Goal: Task Accomplishment & Management: Use online tool/utility

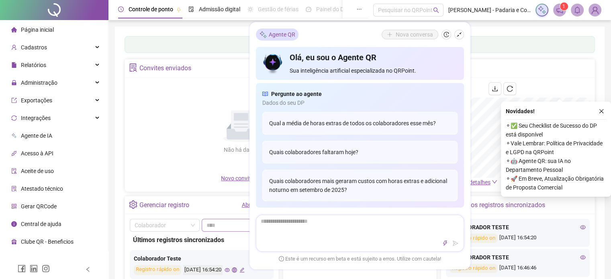
scroll to position [80, 0]
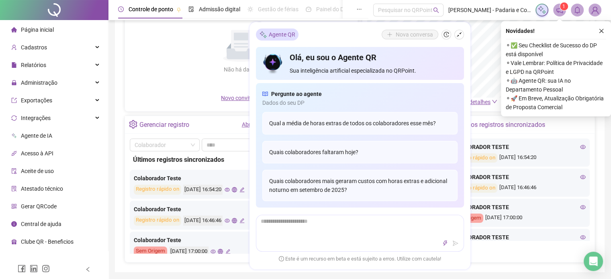
click at [115, 114] on div "Painel de controle Contabilidade Convites enviados Não há dados Não há dados No…" at bounding box center [360, 109] width 490 height 326
click at [603, 29] on icon "close" at bounding box center [602, 31] width 6 height 6
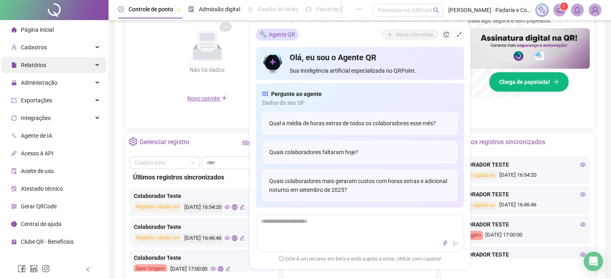
scroll to position [38, 0]
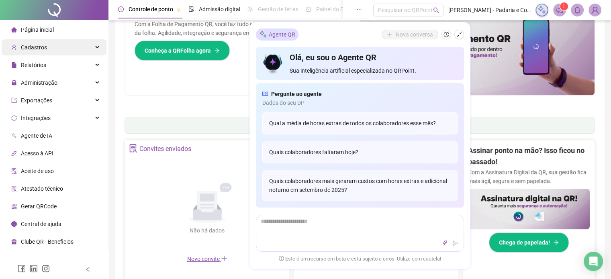
click at [35, 50] on span "Cadastros" at bounding box center [34, 47] width 26 height 6
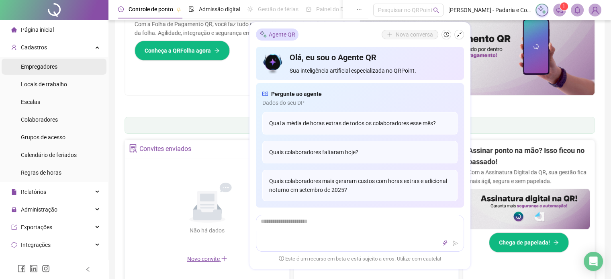
click at [43, 69] on span "Empregadores" at bounding box center [39, 66] width 37 height 6
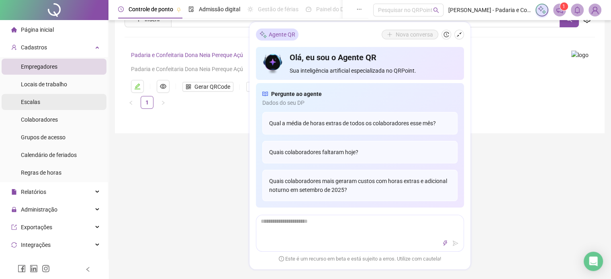
drag, startPoint x: 486, startPoint y: 77, endPoint x: 47, endPoint y: 104, distance: 439.5
click at [482, 76] on div "Padaria e Confeitaria Dona Neia Pereque Açú Padaria e Confeitaria Dona Neia Per…" at bounding box center [346, 71] width 431 height 43
click at [202, 143] on div "Controle de ponto Admissão digital Gestão de férias Painel do DP Folha de pagam…" at bounding box center [359, 188] width 503 height 453
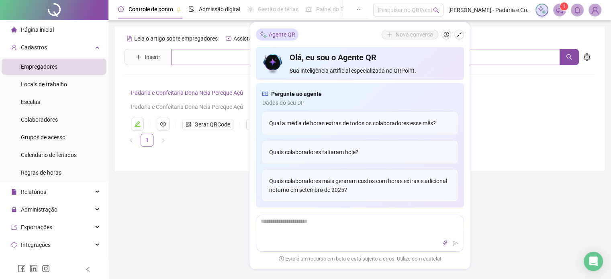
drag, startPoint x: 457, startPoint y: 33, endPoint x: 400, endPoint y: 59, distance: 62.7
click at [455, 34] on button "button" at bounding box center [459, 35] width 10 height 10
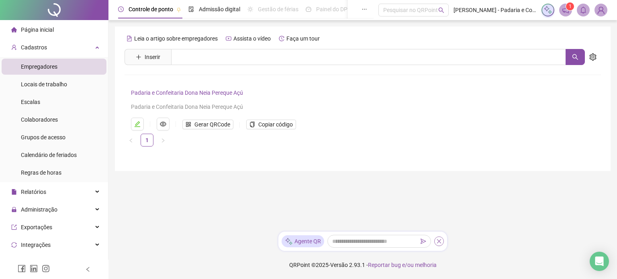
drag, startPoint x: 437, startPoint y: 241, endPoint x: 392, endPoint y: 241, distance: 44.6
click at [437, 241] on icon "close" at bounding box center [439, 242] width 6 height 6
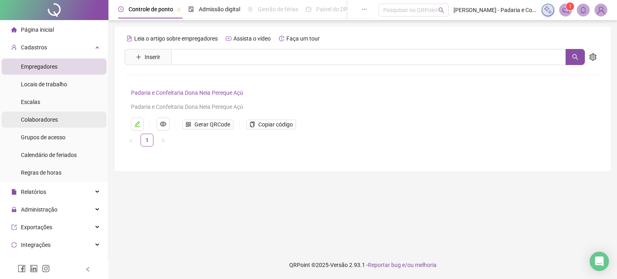
click at [44, 123] on div "Colaboradores" at bounding box center [39, 120] width 37 height 16
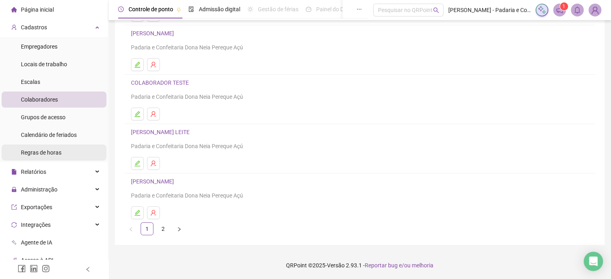
scroll to position [40, 0]
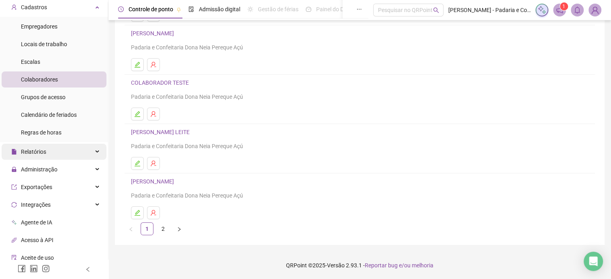
click at [55, 157] on div "Relatórios" at bounding box center [54, 152] width 105 height 16
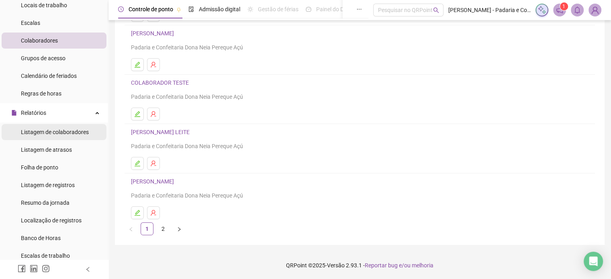
scroll to position [80, 0]
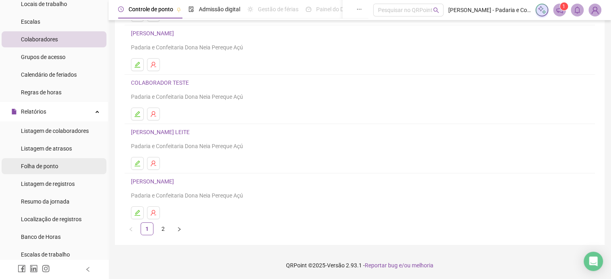
click at [56, 171] on div "Folha de ponto" at bounding box center [39, 166] width 37 height 16
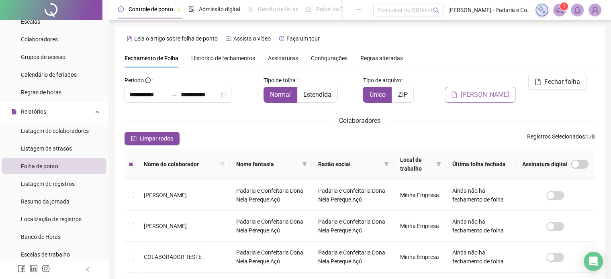
click at [484, 90] on span "[PERSON_NAME]" at bounding box center [485, 95] width 48 height 10
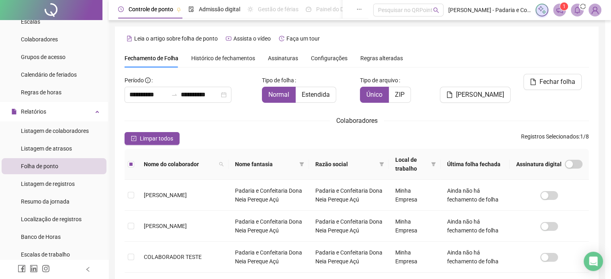
scroll to position [25, 0]
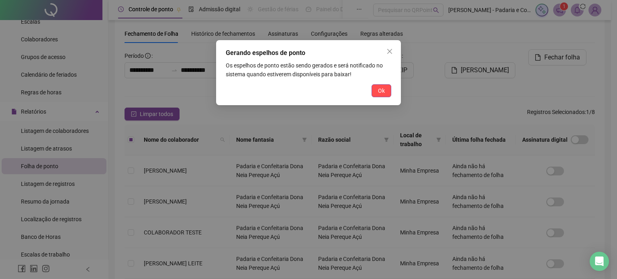
drag, startPoint x: 382, startPoint y: 88, endPoint x: 592, endPoint y: 36, distance: 216.0
click at [385, 88] on button "Ok" at bounding box center [382, 90] width 20 height 13
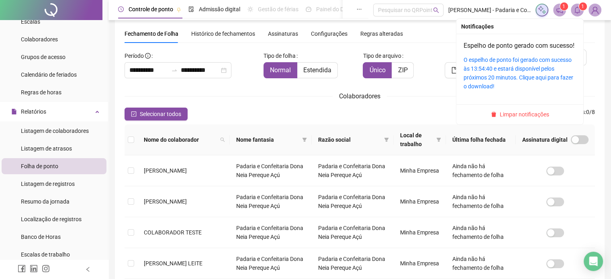
click at [582, 8] on span "1" at bounding box center [582, 7] width 3 height 6
click at [518, 77] on link "O espelho de ponto foi gerado com sucesso às 13:54:40 e estará disponível pelos…" at bounding box center [519, 73] width 110 height 33
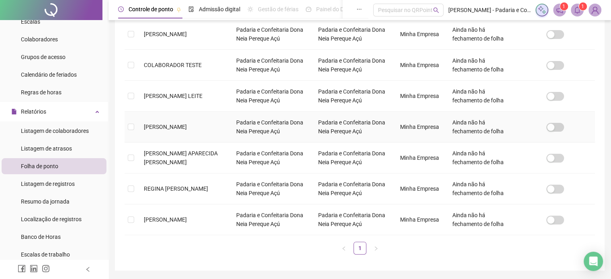
scroll to position [217, 0]
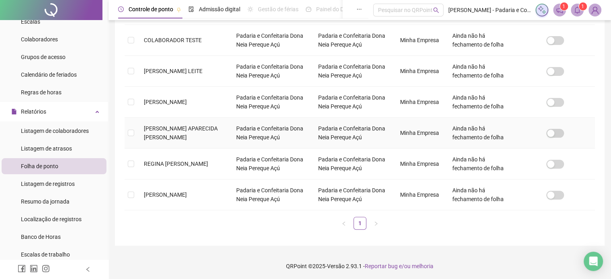
click at [134, 130] on td at bounding box center [131, 133] width 13 height 31
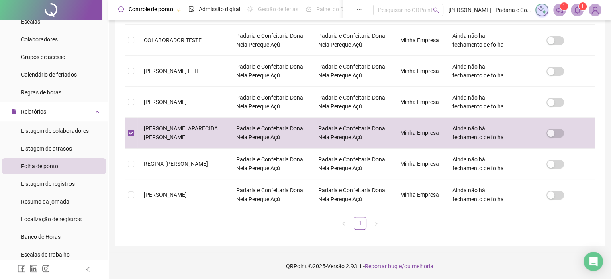
scroll to position [25, 0]
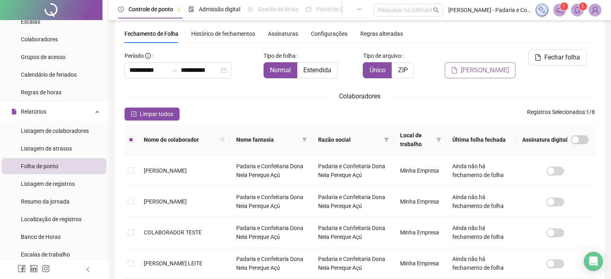
click at [493, 65] on span "[PERSON_NAME]" at bounding box center [485, 70] width 48 height 10
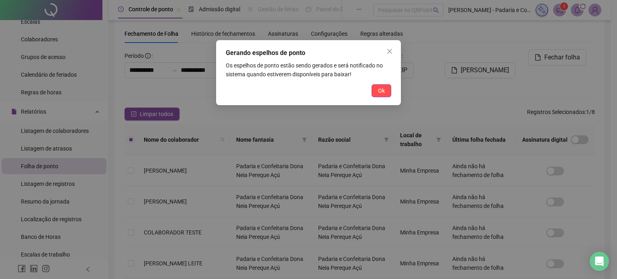
drag, startPoint x: 373, startPoint y: 94, endPoint x: 389, endPoint y: 88, distance: 16.9
click at [374, 94] on button "Ok" at bounding box center [382, 90] width 20 height 13
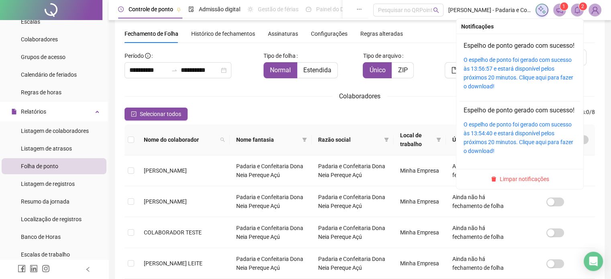
click at [575, 6] on span at bounding box center [577, 10] width 13 height 13
click at [522, 73] on div "O espelho de ponto foi gerado com sucesso às 13:56:57 e estará disponível pelos…" at bounding box center [520, 72] width 112 height 35
click at [523, 70] on link "O espelho de ponto foi gerado com sucesso às 13:56:57 e estará disponível pelos…" at bounding box center [519, 73] width 110 height 33
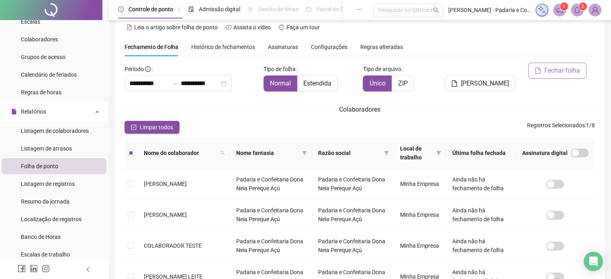
scroll to position [0, 0]
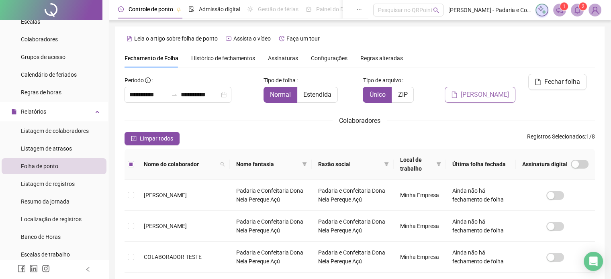
click at [492, 90] on span "[PERSON_NAME]" at bounding box center [485, 95] width 48 height 10
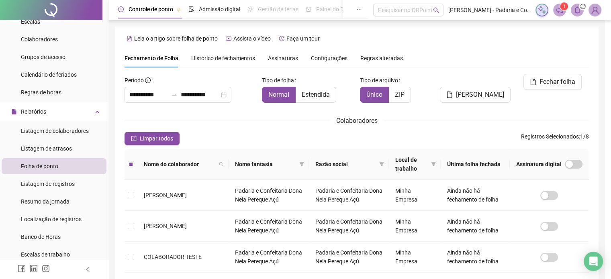
scroll to position [25, 0]
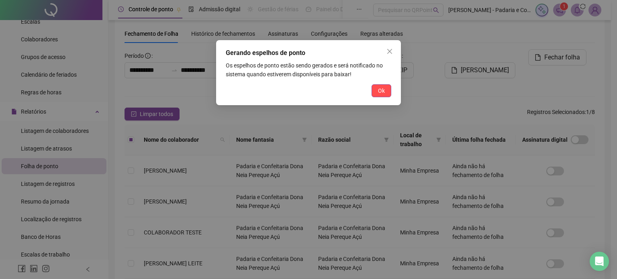
drag, startPoint x: 384, startPoint y: 93, endPoint x: 406, endPoint y: 82, distance: 24.8
click at [384, 92] on span "Ok" at bounding box center [381, 90] width 7 height 9
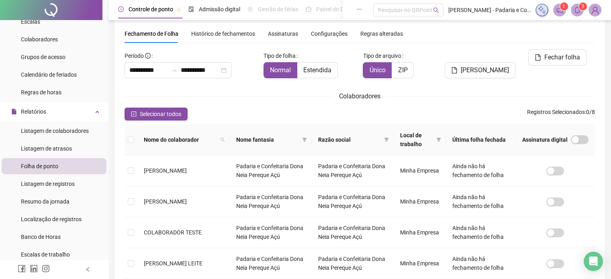
click at [578, 16] on span at bounding box center [577, 10] width 13 height 13
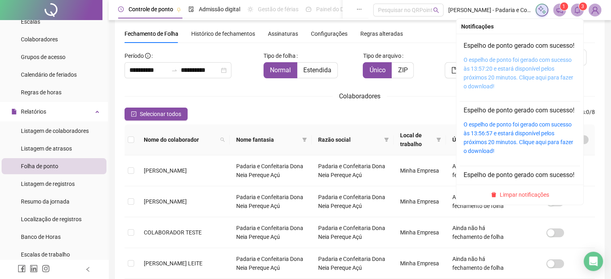
click at [498, 67] on link "O espelho de ponto foi gerado com sucesso às 13:57:20 e estará disponível pelos…" at bounding box center [519, 73] width 110 height 33
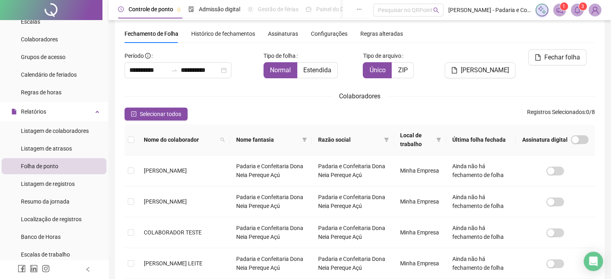
click at [419, 100] on div "Colaboradores" at bounding box center [360, 96] width 470 height 10
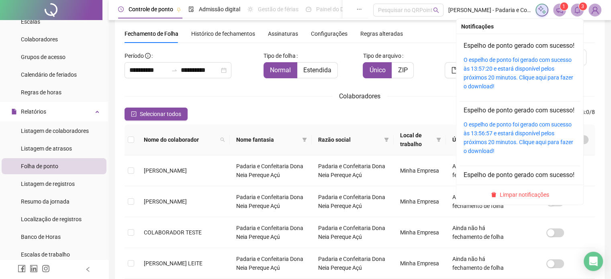
click at [575, 9] on icon "bell" at bounding box center [577, 9] width 6 height 7
drag, startPoint x: 517, startPoint y: 194, endPoint x: 476, endPoint y: 159, distance: 54.4
click at [517, 194] on span "Limpar notificações" at bounding box center [524, 194] width 49 height 9
